Goal: Task Accomplishment & Management: Complete application form

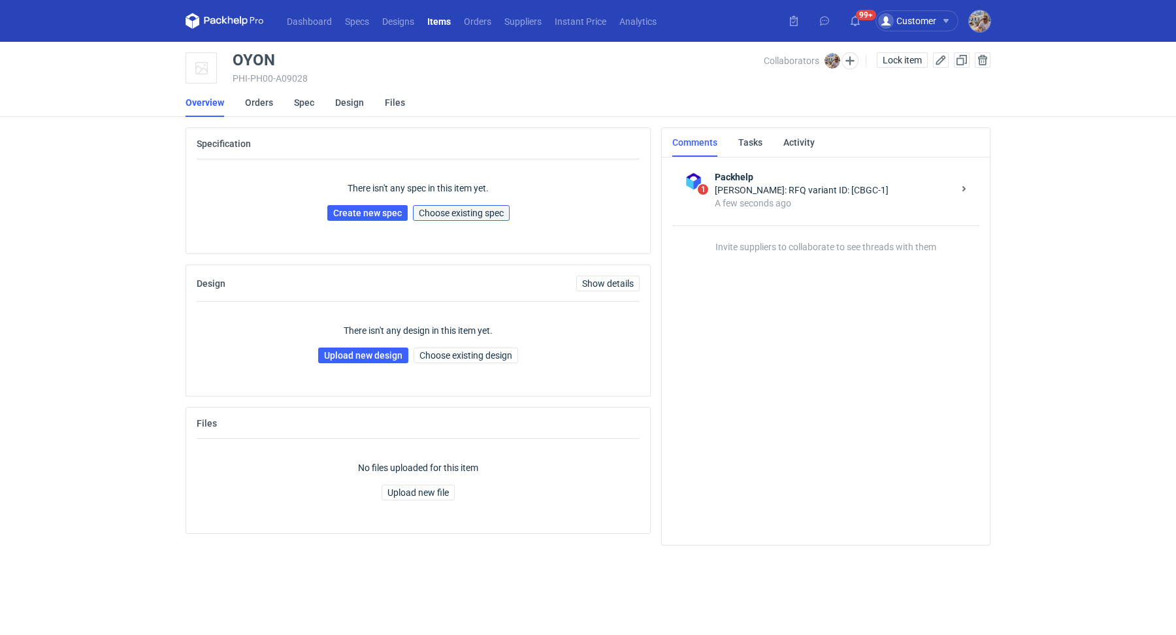
click at [447, 213] on span "Choose existing spec" at bounding box center [461, 212] width 85 height 9
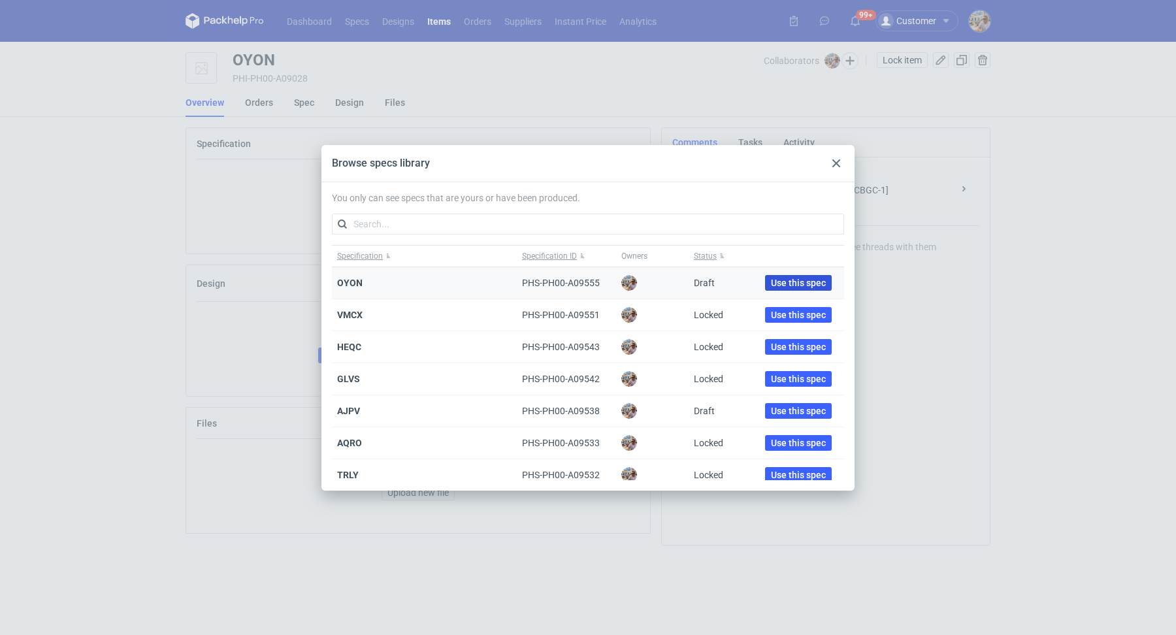
click at [797, 282] on span "Use this spec" at bounding box center [798, 282] width 55 height 9
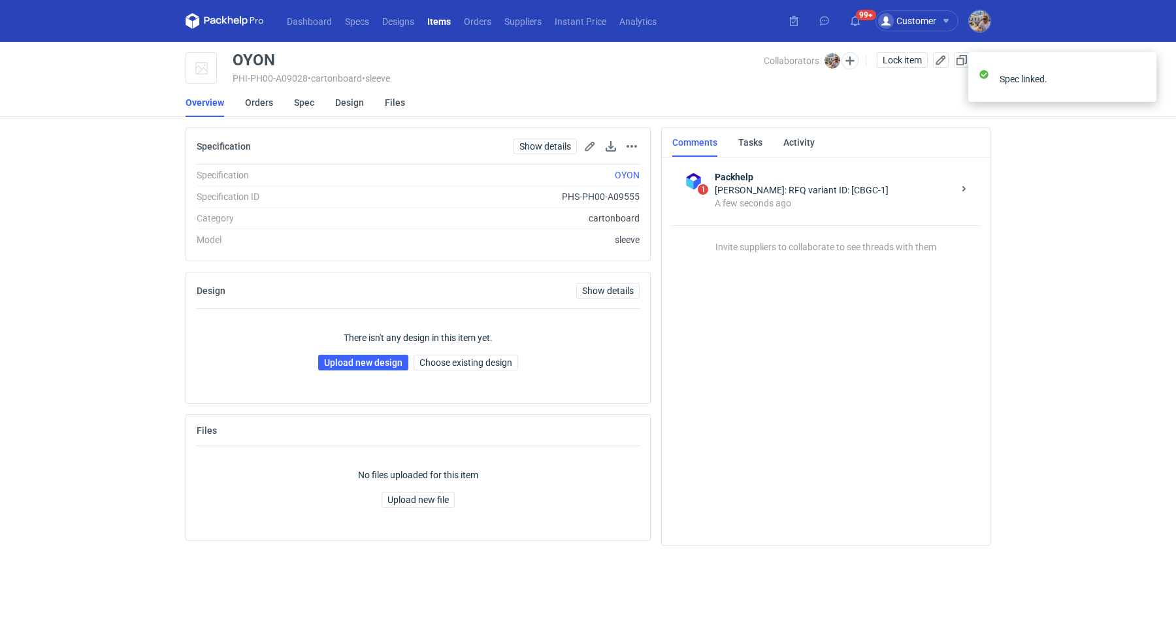
click at [469, 377] on div "There isn't any design in this item yet. Upload new design Choose existing desi…" at bounding box center [418, 351] width 443 height 84
click at [474, 362] on span "Choose existing design" at bounding box center [466, 362] width 93 height 9
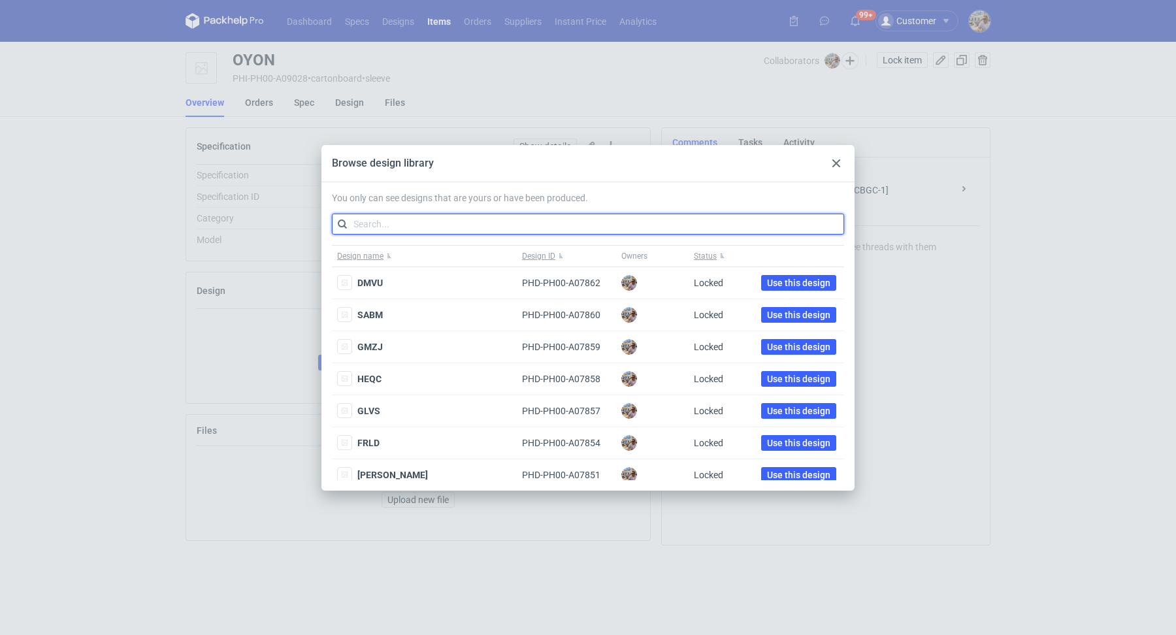
click at [502, 216] on input "text" at bounding box center [588, 224] width 512 height 21
type input "VVJU"
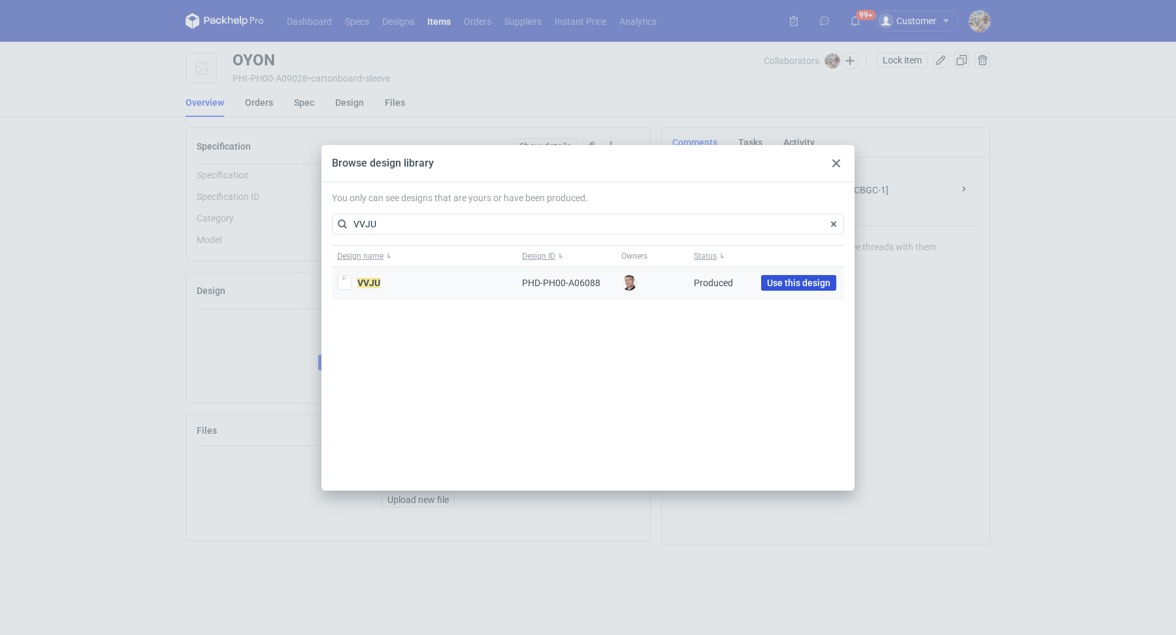
click at [771, 282] on span "Use this design" at bounding box center [798, 282] width 63 height 9
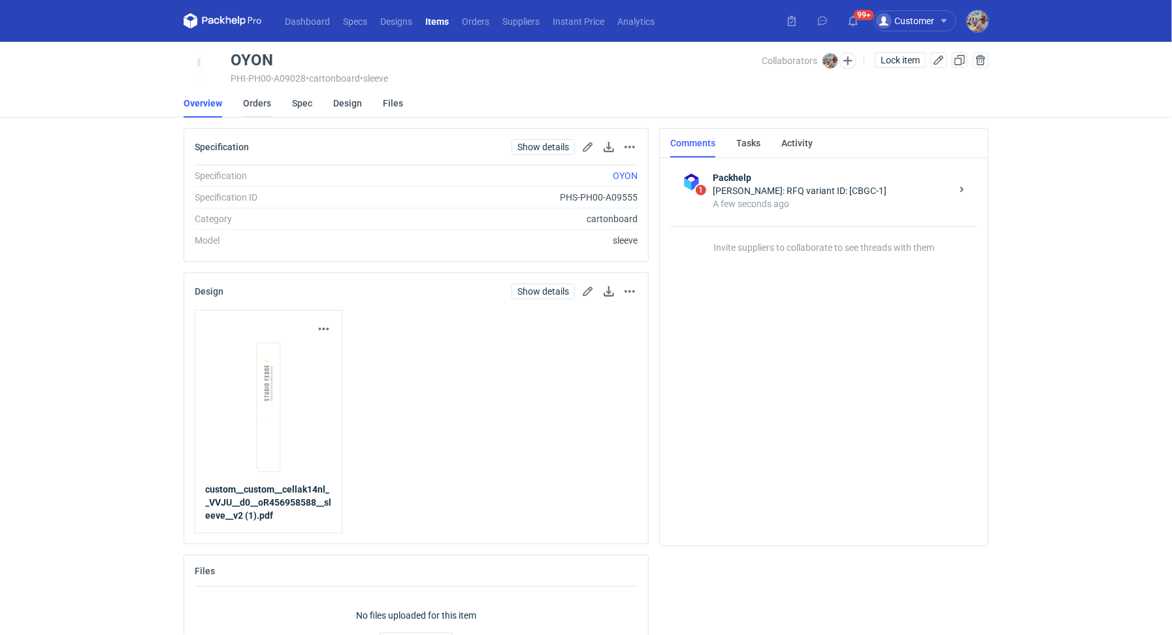
click at [257, 95] on link "Orders" at bounding box center [257, 103] width 28 height 29
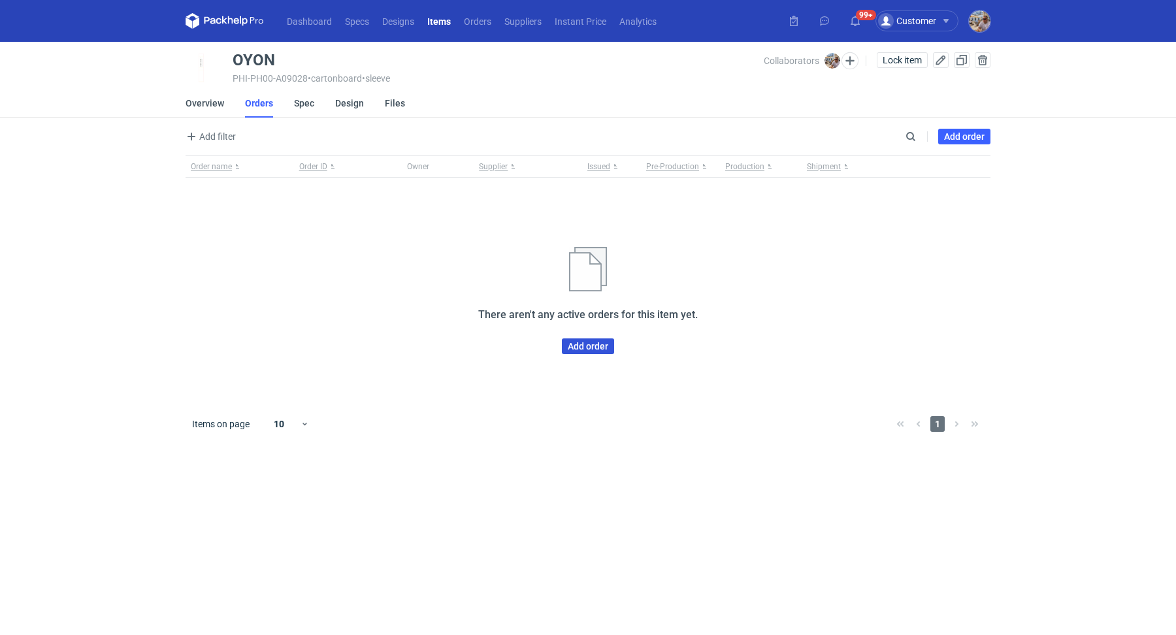
click at [602, 346] on link "Add order" at bounding box center [588, 347] width 52 height 16
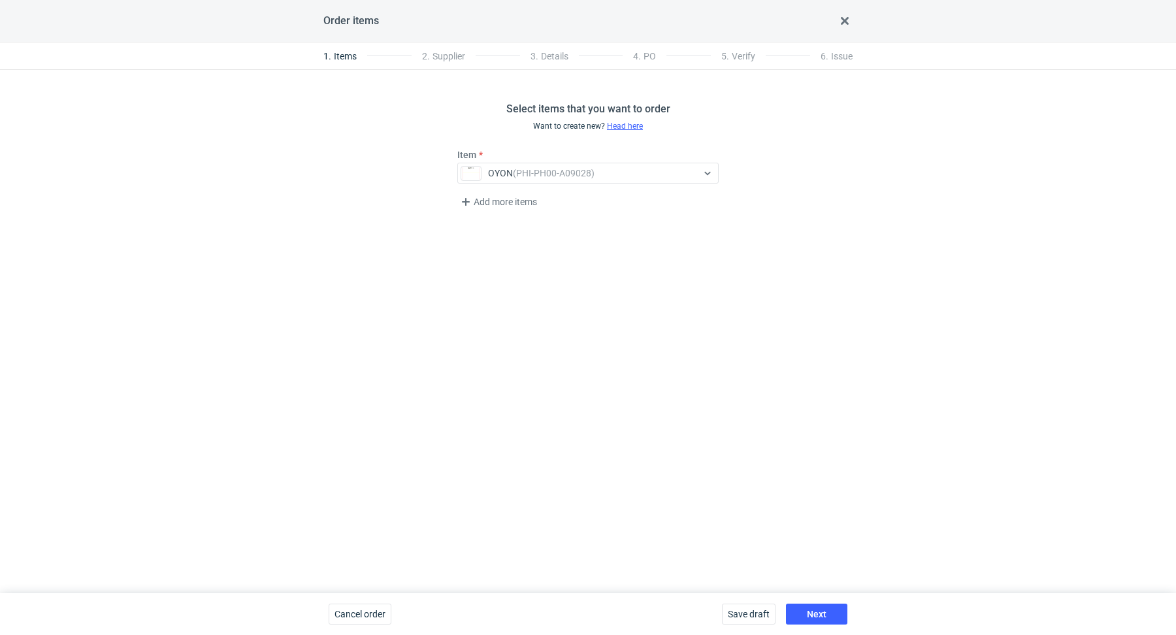
click at [826, 627] on div "Save draft Next" at bounding box center [785, 614] width 136 height 42
click at [826, 617] on span "Next" at bounding box center [817, 614] width 20 height 9
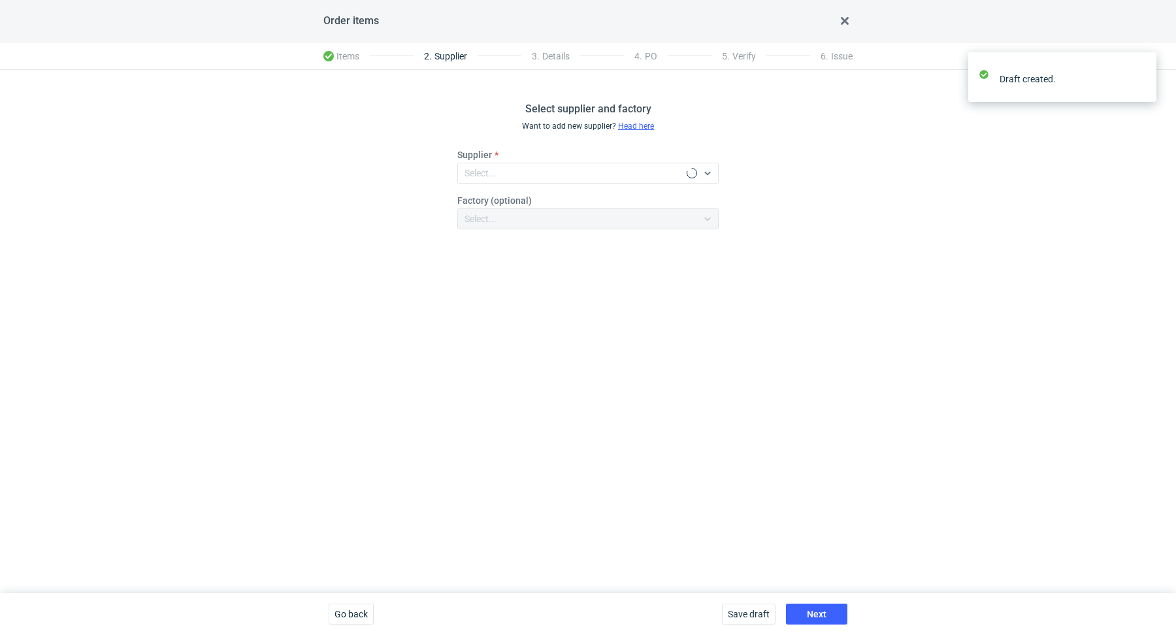
click at [517, 184] on fieldset "Supplier Select... Factory (optional) Select..." at bounding box center [587, 193] width 261 height 91
click at [515, 179] on div "Select..." at bounding box center [577, 173] width 239 height 18
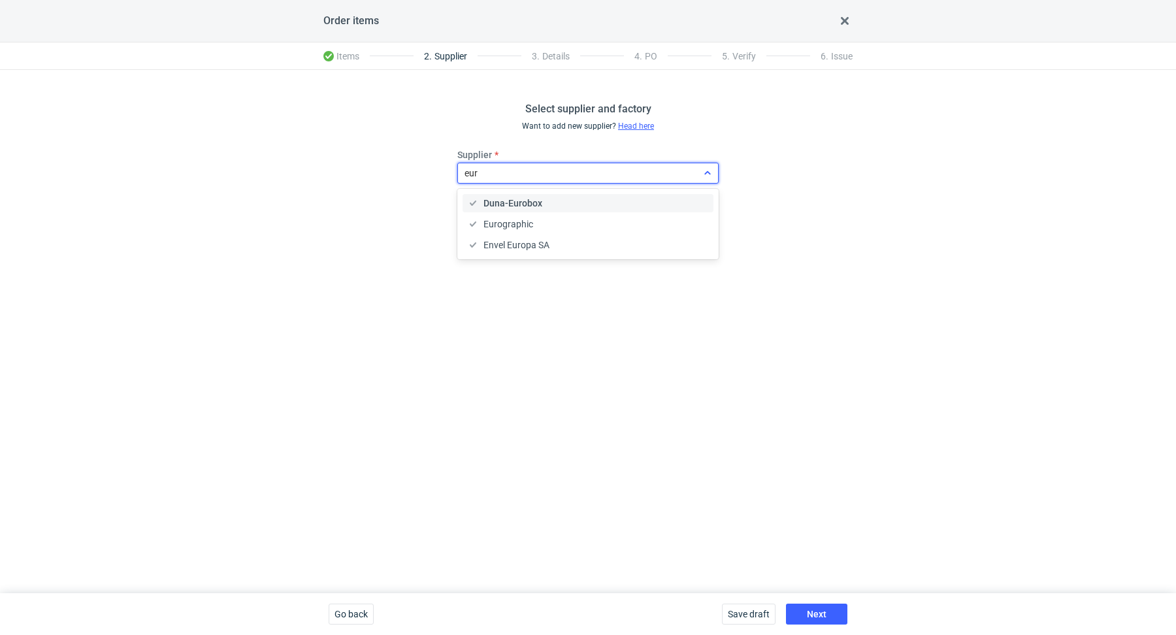
type input "euro"
click at [529, 218] on span "Eurographic" at bounding box center [509, 224] width 50 height 13
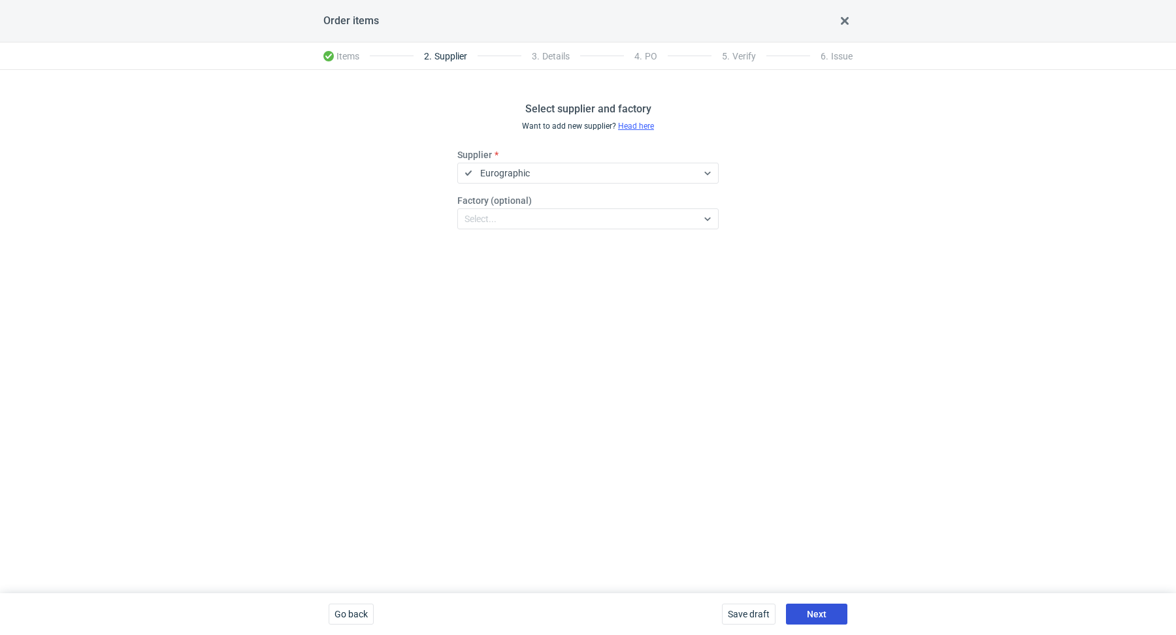
click at [815, 615] on span "Next" at bounding box center [817, 614] width 20 height 9
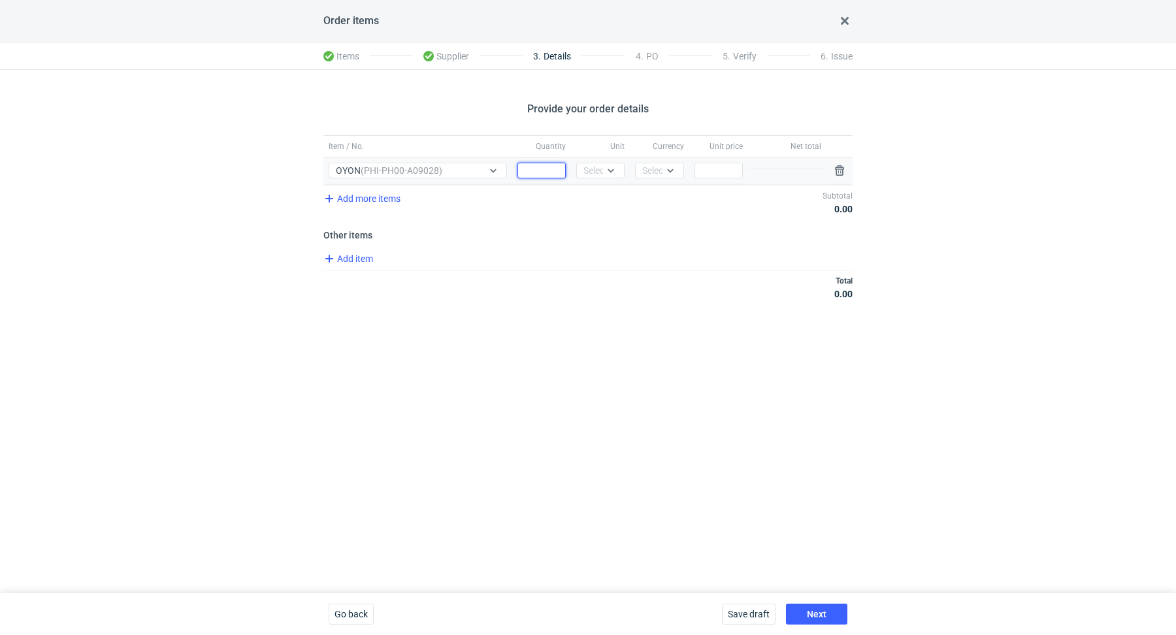
click at [546, 167] on input "Quantity" at bounding box center [542, 171] width 48 height 16
paste input "2000"
type input "2000"
click at [585, 169] on div "Select..." at bounding box center [600, 170] width 32 height 13
click at [593, 209] on div "kg" at bounding box center [601, 218] width 38 height 18
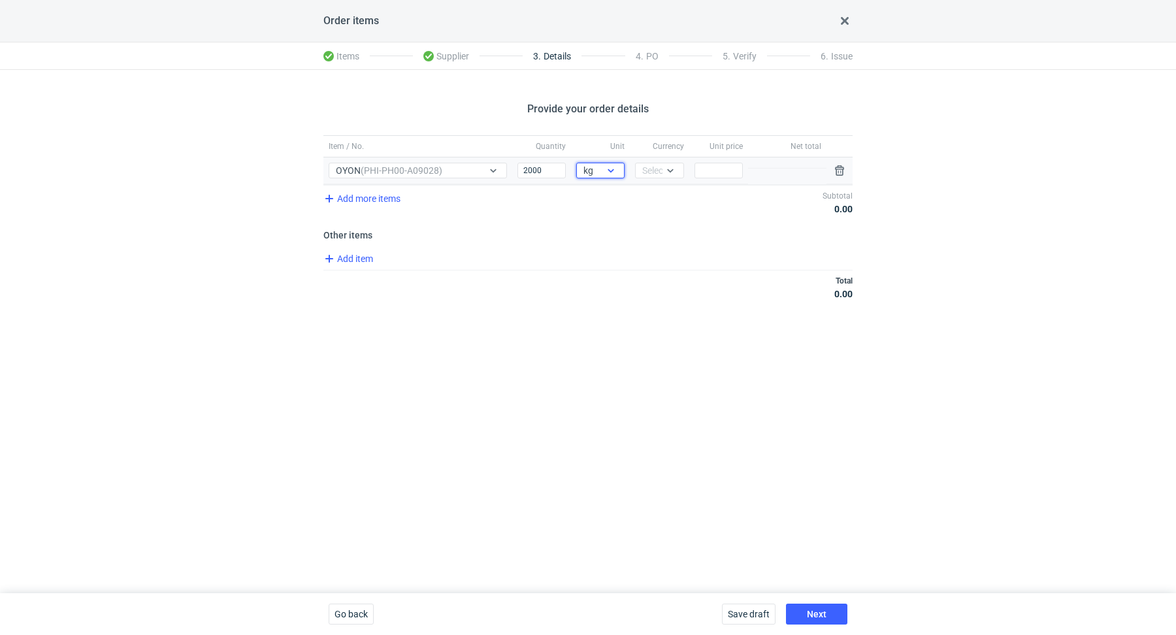
click at [604, 171] on div at bounding box center [611, 170] width 16 height 10
click at [603, 195] on div "pcs" at bounding box center [600, 197] width 27 height 13
click at [653, 164] on div "Select..." at bounding box center [658, 170] width 32 height 13
click at [655, 191] on span "PLN" at bounding box center [655, 197] width 18 height 13
click at [715, 169] on input "Price" at bounding box center [719, 171] width 48 height 16
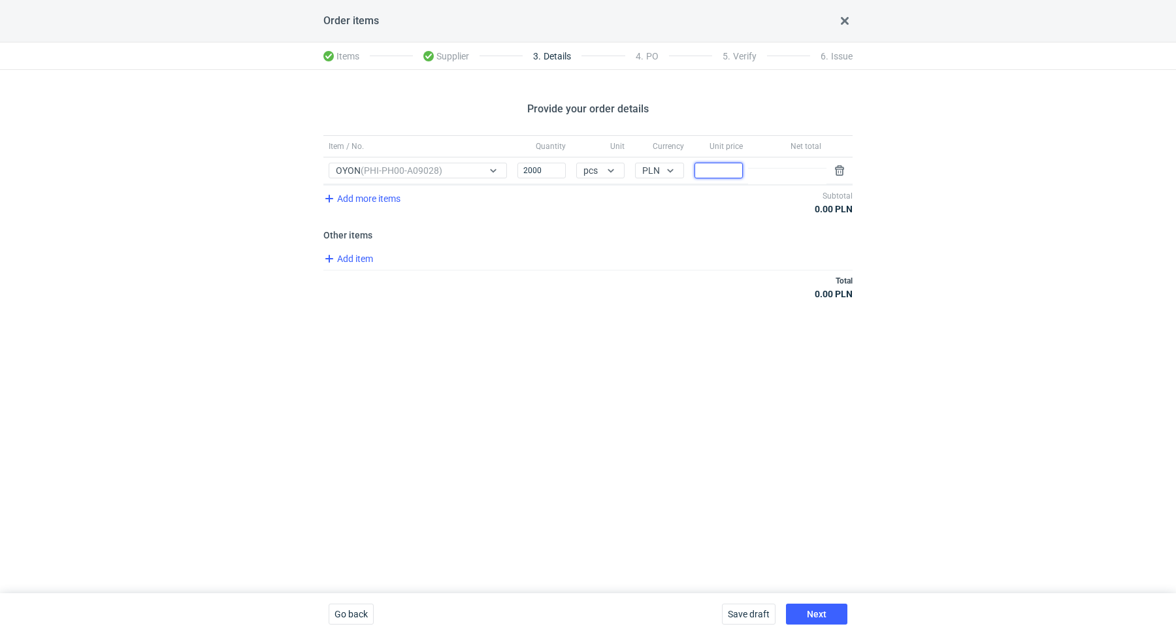
paste input "0.95"
type input "0.95"
click at [667, 215] on div "Add more items Subtotal 1 900.00 PLN" at bounding box center [587, 202] width 529 height 35
click at [814, 613] on span "Next" at bounding box center [817, 614] width 20 height 9
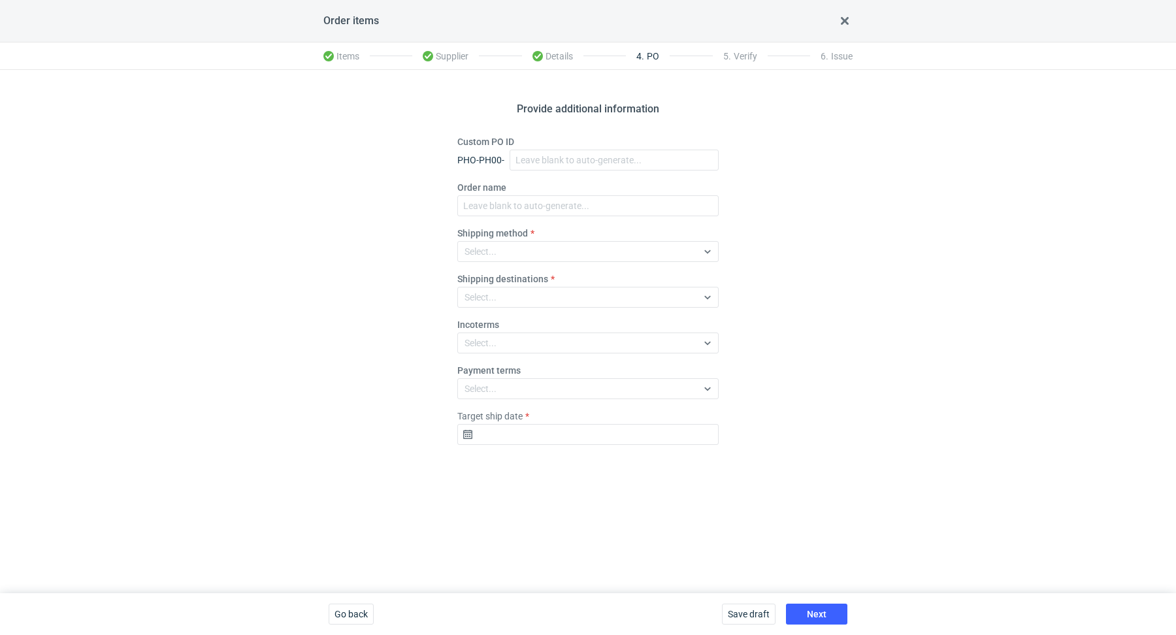
click at [573, 172] on fieldset "Custom PO ID PHO-PH00- Order name Shipping method Select... Shipping destinatio…" at bounding box center [587, 295] width 261 height 320
click at [570, 169] on input "Custom PO ID" at bounding box center [614, 160] width 209 height 21
paste input "R326523283"
paste input "OYON"
click at [603, 157] on input "R326523283_OYON" at bounding box center [614, 160] width 209 height 21
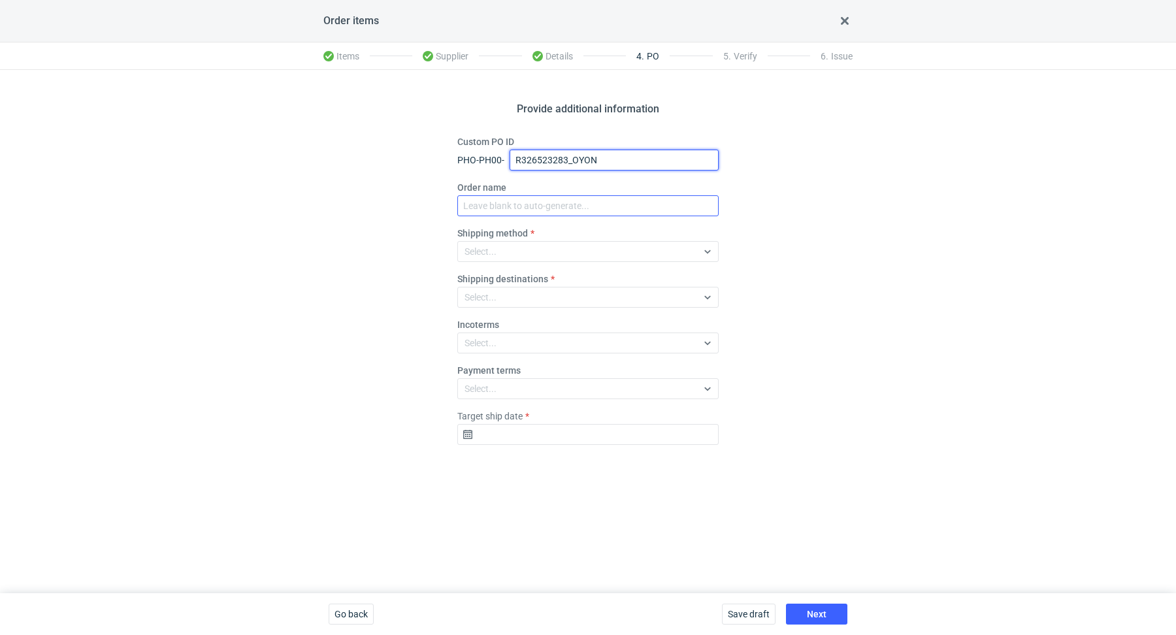
type input "R326523283_OYON"
click at [518, 199] on input "Order name" at bounding box center [587, 205] width 261 height 21
paste input "R326523283_OYON"
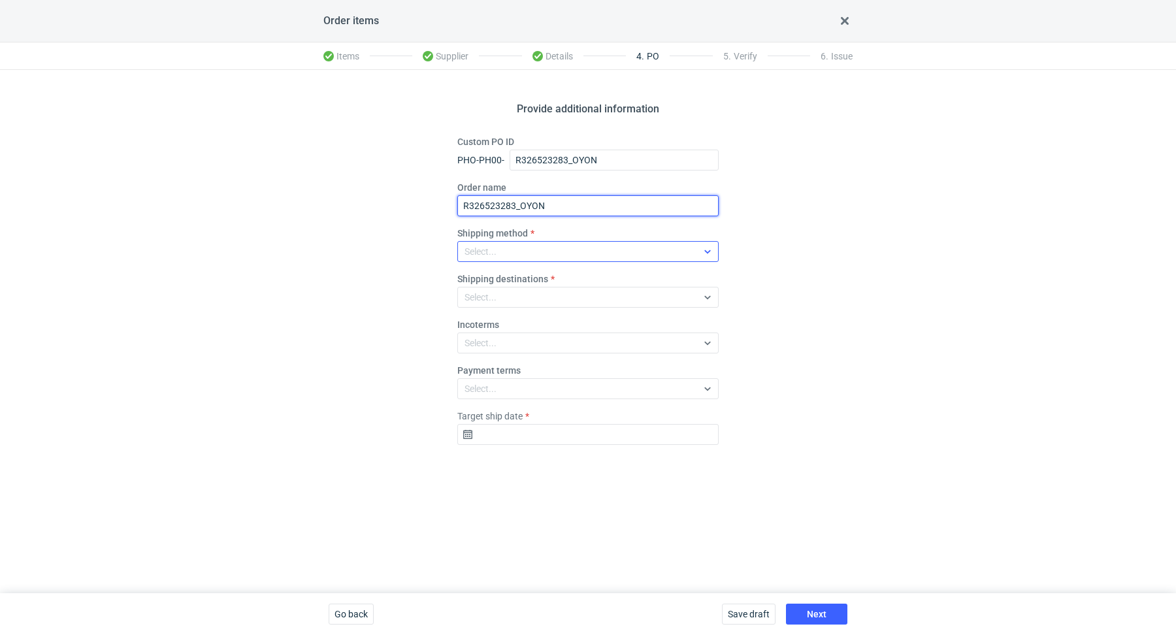
type input "R326523283_OYON"
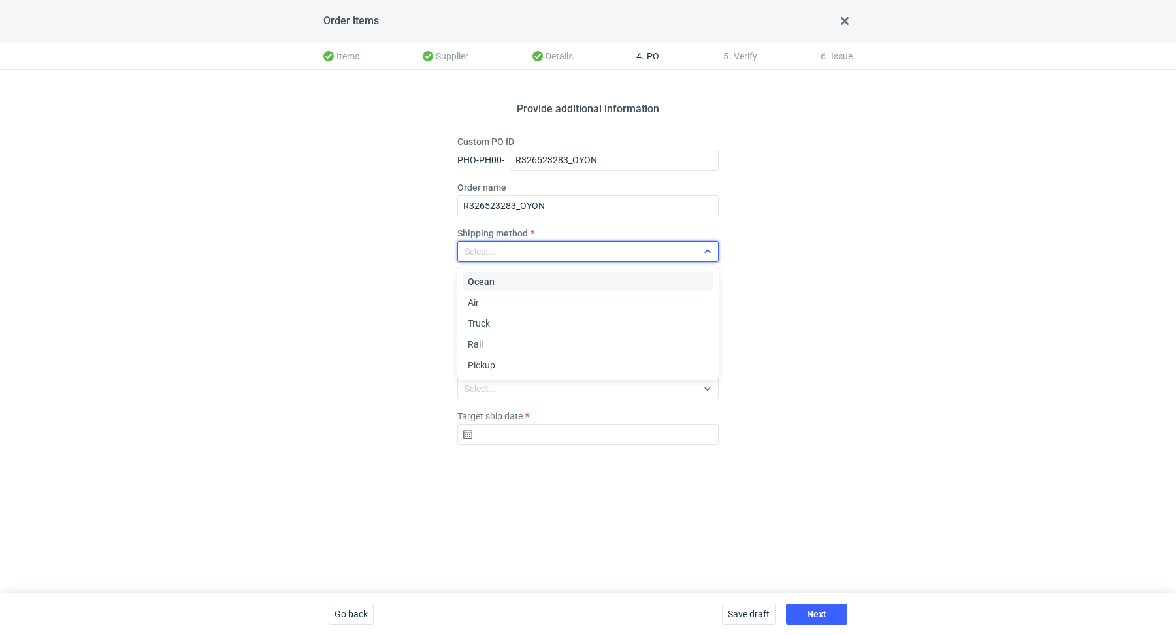
click at [514, 248] on div "Select..." at bounding box center [577, 251] width 239 height 18
click at [500, 363] on div "Pickup" at bounding box center [588, 365] width 240 height 13
click at [385, 361] on div "Provide additional information Custom PO ID PHO-PH00- R326523283_OYON Order nam…" at bounding box center [588, 331] width 1176 height 523
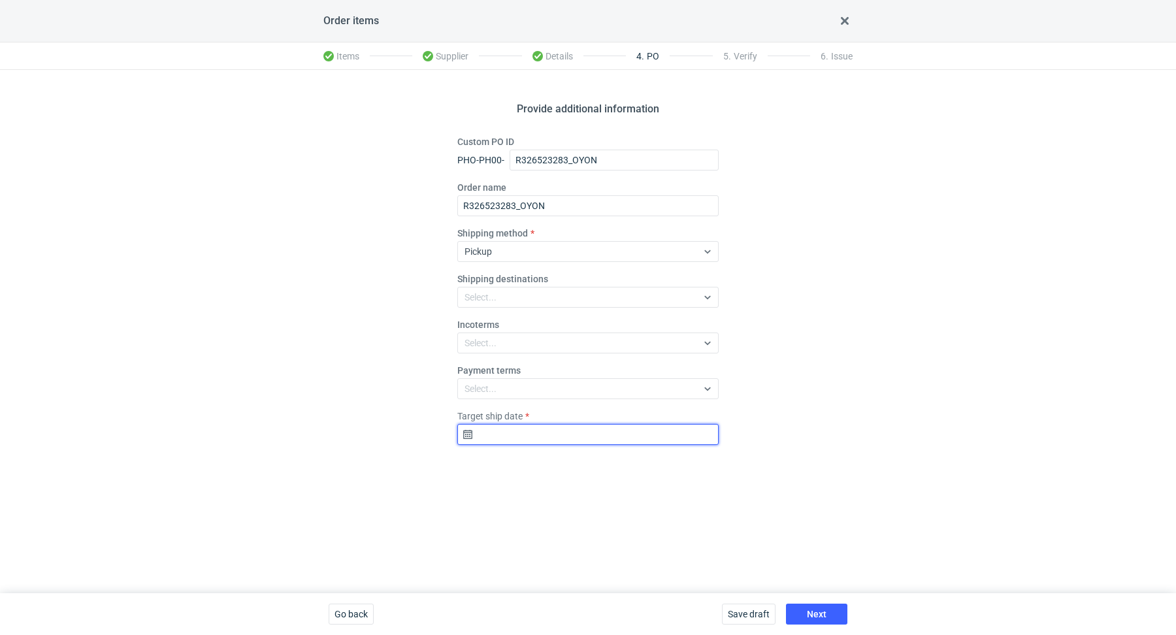
click at [532, 442] on input "Target ship date" at bounding box center [587, 434] width 261 height 21
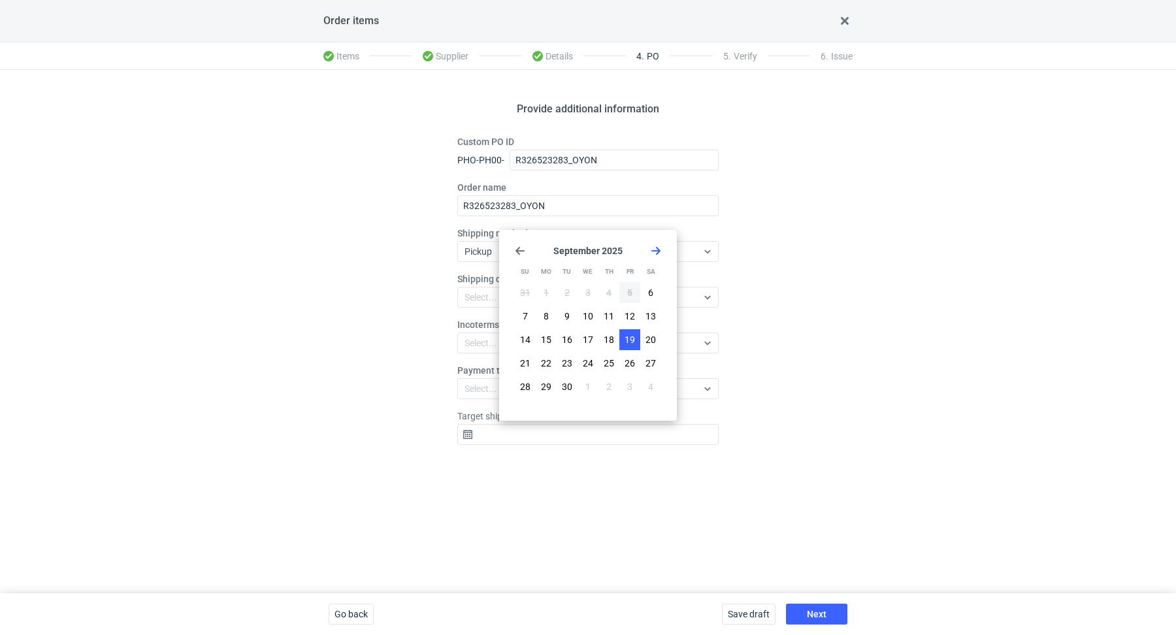
click at [636, 342] on button "19" at bounding box center [629, 339] width 21 height 21
type input "[DATE]"
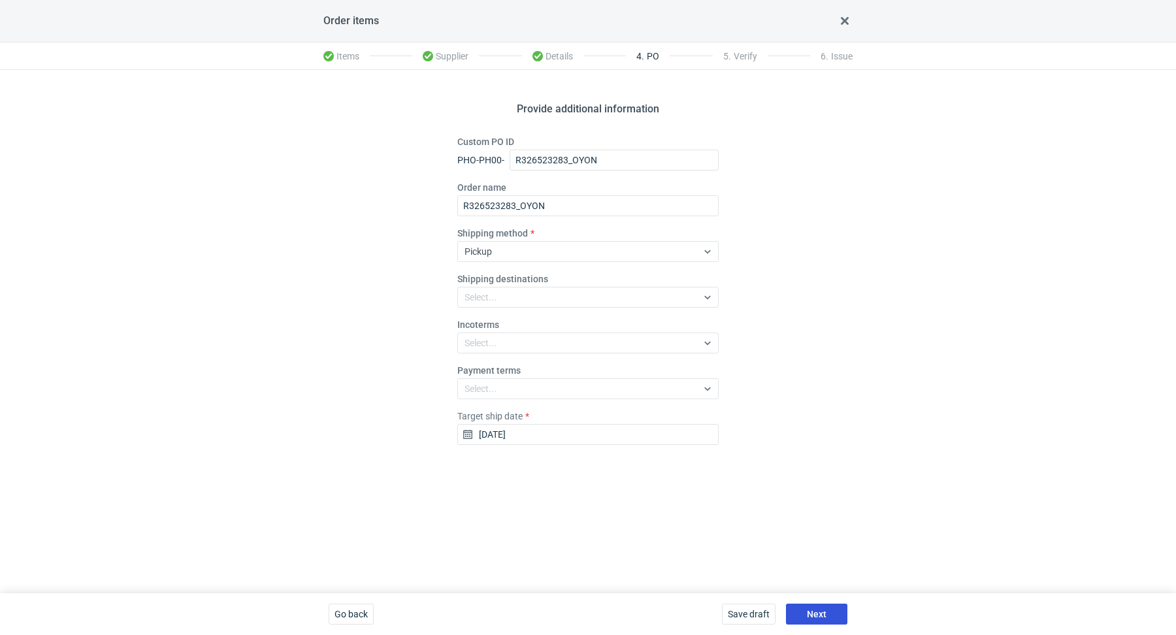
click at [807, 605] on button "Next" at bounding box center [816, 614] width 61 height 21
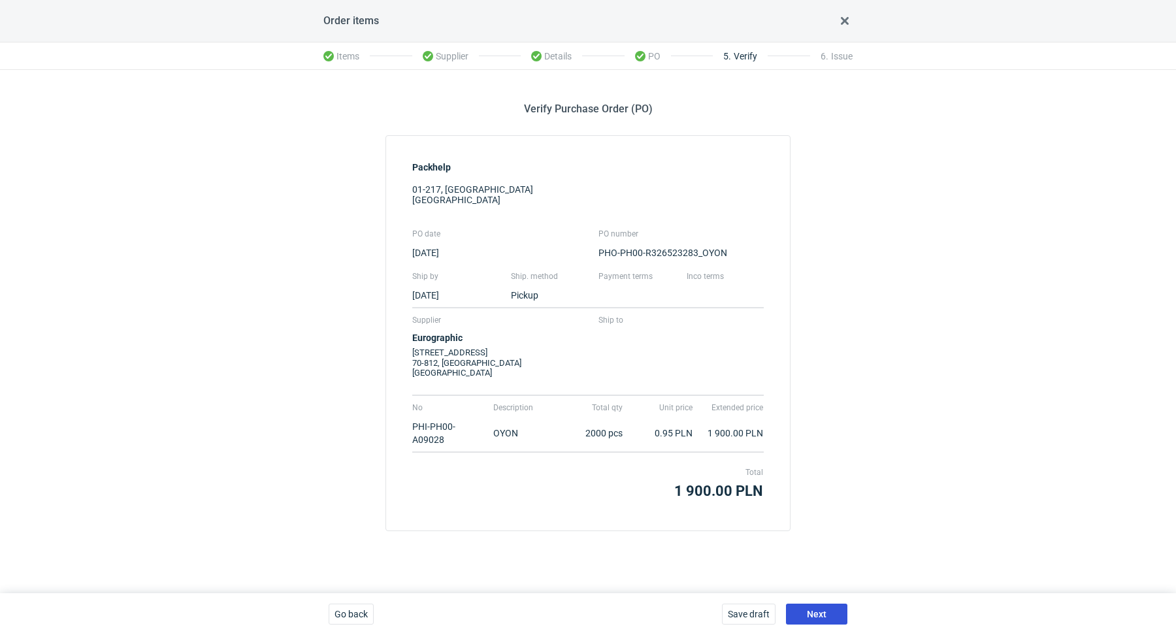
click at [812, 617] on span "Next" at bounding box center [817, 614] width 20 height 9
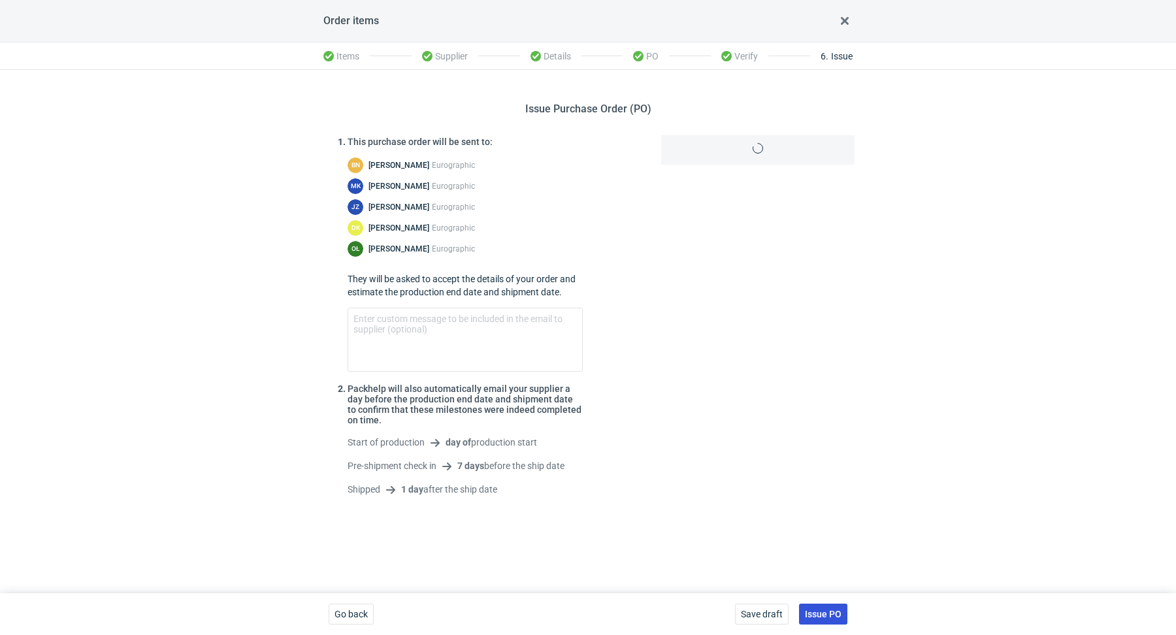
click at [819, 617] on span "Issue PO" at bounding box center [823, 614] width 37 height 9
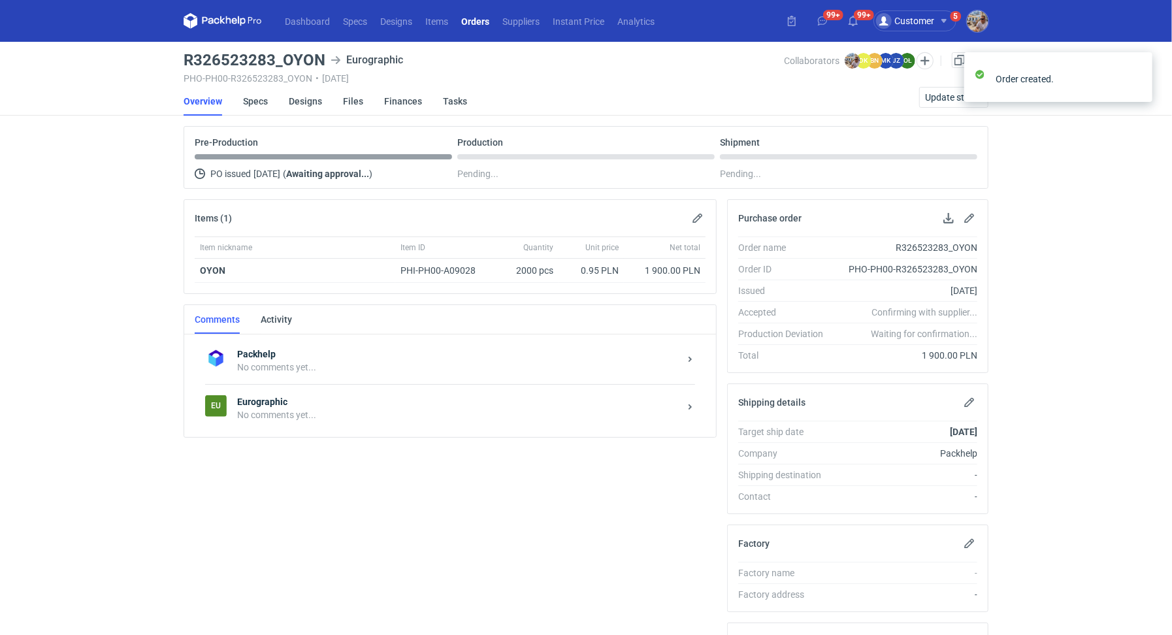
click at [314, 414] on div "No comments yet..." at bounding box center [458, 414] width 442 height 13
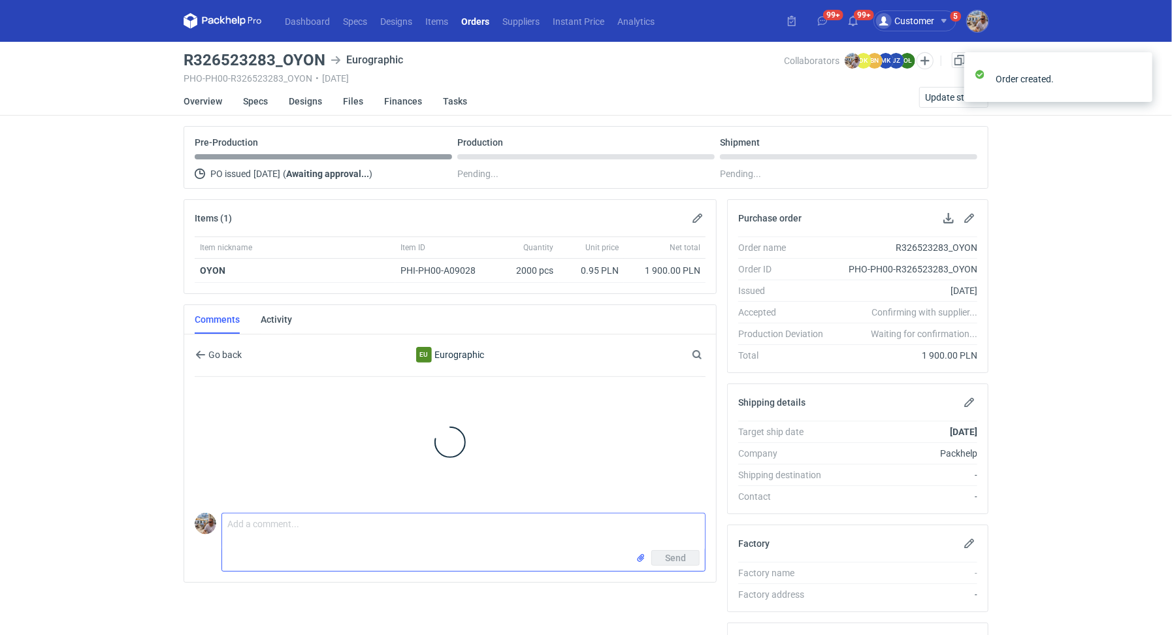
click at [267, 527] on textarea "Comment message" at bounding box center [463, 532] width 483 height 37
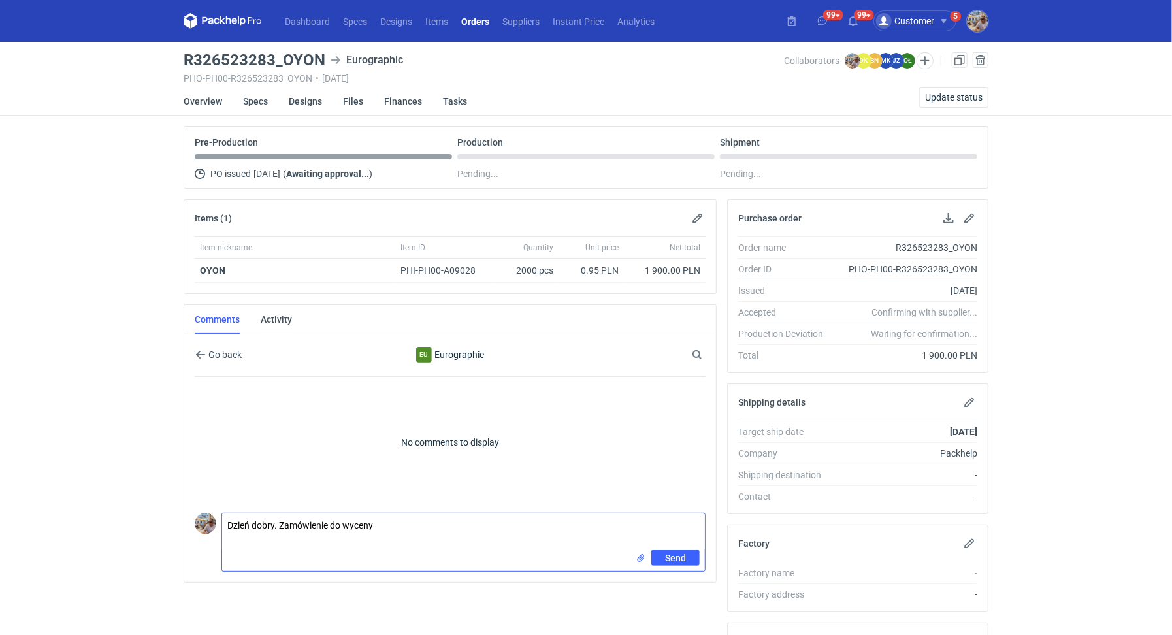
paste textarea "CBGC - 1"
paste textarea "R936695718HUNQ"
click at [550, 522] on textarea "Dzień dobry. Zamówienie do wyceny CBGC - 1. Powtórka zlecenia R936695718HUNQ" at bounding box center [463, 532] width 483 height 37
type textarea "Dzień dobry. Zamówienie do wyceny CBGC - 1. Powtórka zlecenia R936695718_HUNQ"
click at [675, 555] on span "Send" at bounding box center [675, 557] width 21 height 9
